Goal: Task Accomplishment & Management: Complete application form

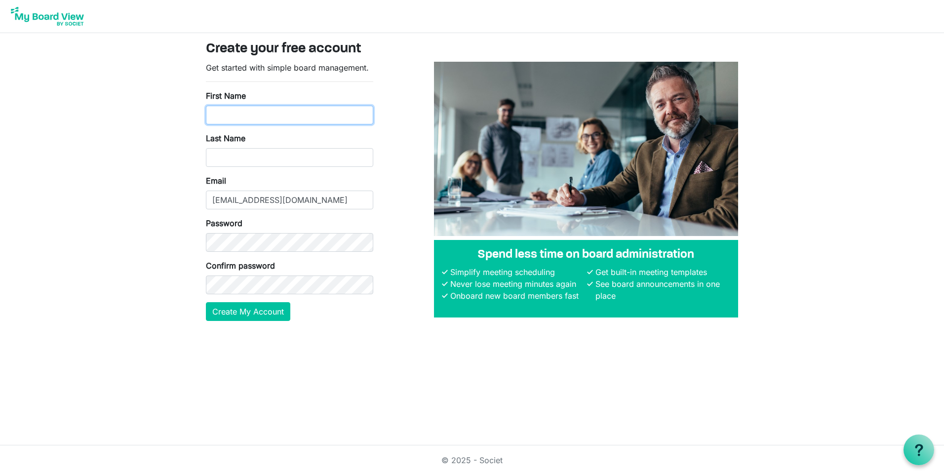
click at [236, 116] on input "First Name" at bounding box center [289, 115] width 167 height 19
type input "Christine"
type input "Miller"
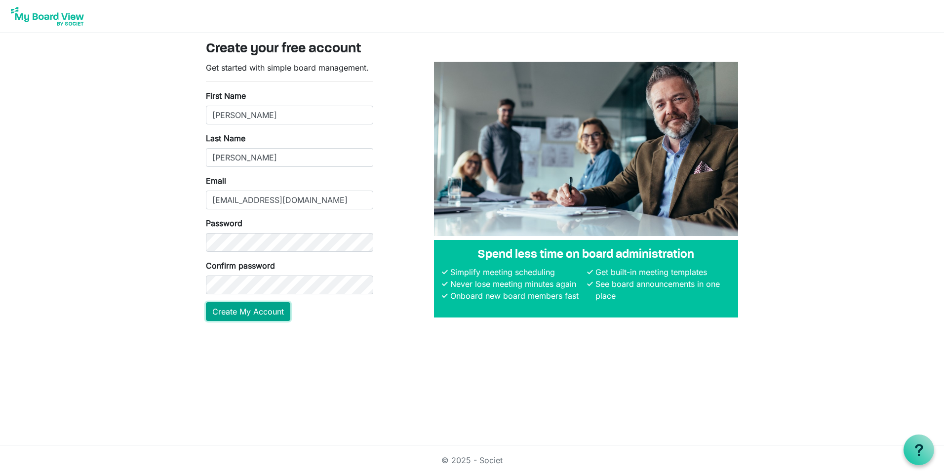
click at [249, 313] on button "Create My Account" at bounding box center [248, 311] width 84 height 19
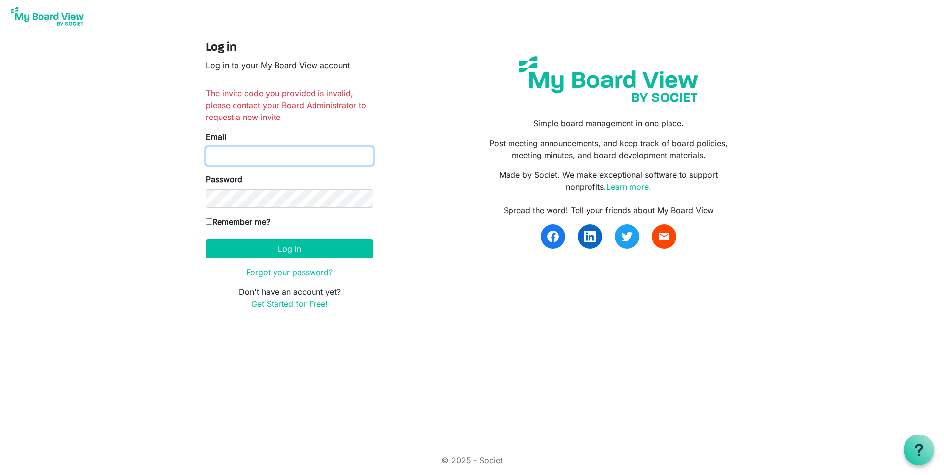
click at [216, 158] on input "Email" at bounding box center [289, 156] width 167 height 19
type input "[EMAIL_ADDRESS][DOMAIN_NAME]"
click at [310, 272] on link "Forgot your password?" at bounding box center [289, 272] width 86 height 10
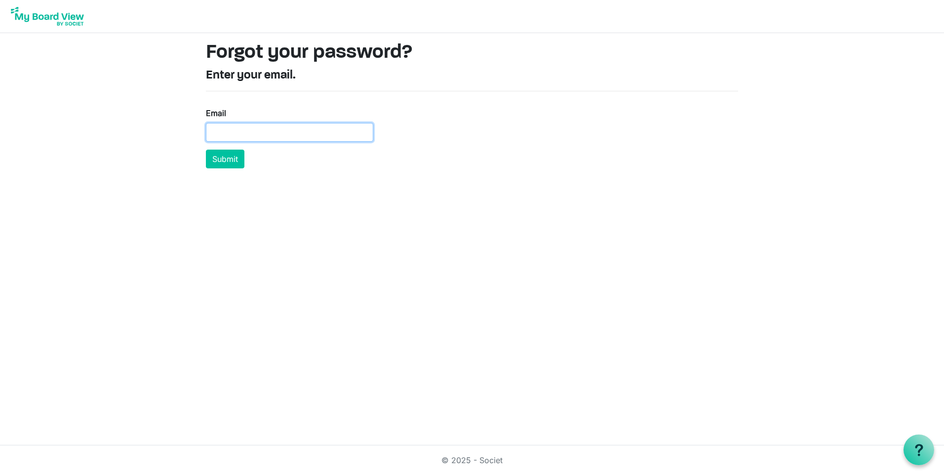
click at [232, 126] on input "Email" at bounding box center [289, 132] width 167 height 19
type input "[EMAIL_ADDRESS][DOMAIN_NAME]"
click at [231, 160] on button "Submit" at bounding box center [225, 159] width 39 height 19
